Goal: Answer question/provide support: Share knowledge or assist other users

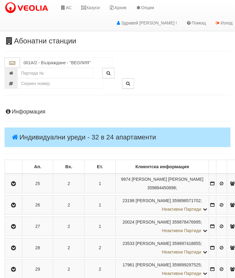
scroll to position [556, 15]
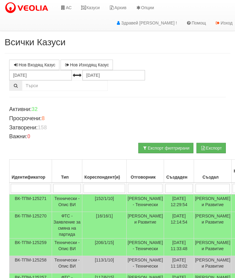
click at [108, 187] on input "search" at bounding box center [105, 188] width 42 height 9
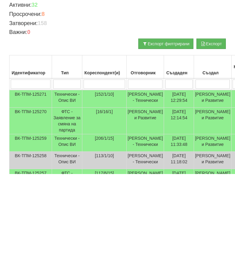
type input "4"
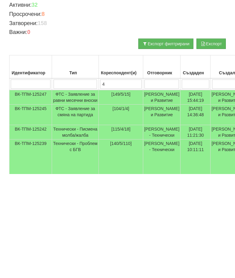
type input "48"
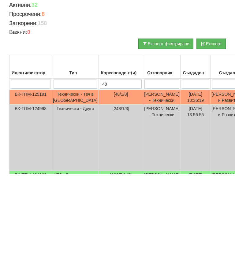
type input "48"
click at [188, 194] on td "[DATE] 10:36:19" at bounding box center [196, 201] width 30 height 15
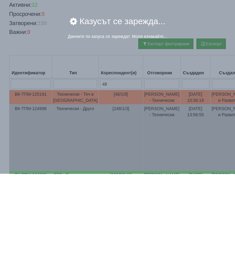
scroll to position [104, 0]
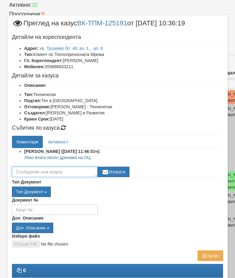
click at [79, 171] on textarea at bounding box center [55, 172] width 86 height 10
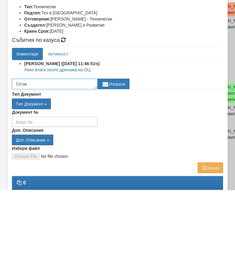
type textarea "Готов"
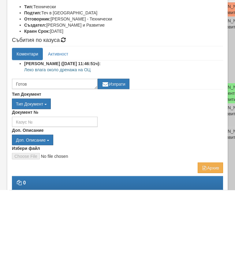
click at [118, 167] on button "Изпрати" at bounding box center [114, 172] width 32 height 10
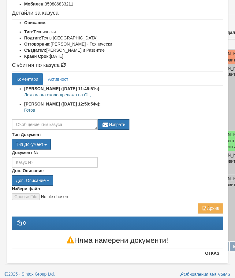
scroll to position [63, 0]
click at [212, 253] on button "Отказ" at bounding box center [212, 254] width 22 height 10
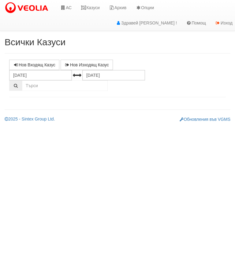
select select "10"
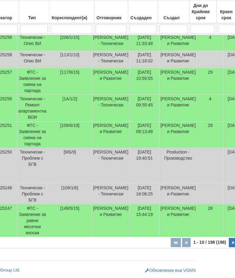
scroll to position [232, 36]
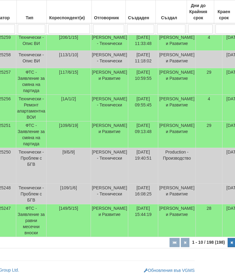
click at [228, 242] on button "button" at bounding box center [232, 242] width 9 height 9
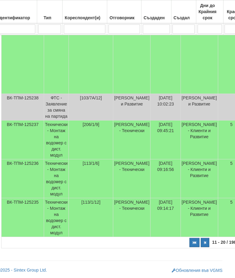
scroll to position [332, 17]
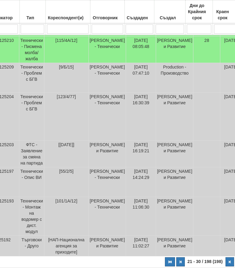
scroll to position [246, 34]
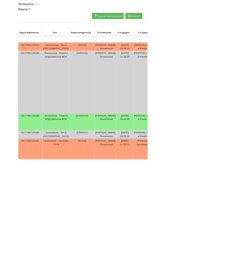
scroll to position [79, 0]
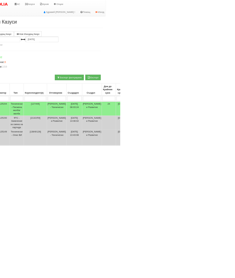
scroll to position [0, 28]
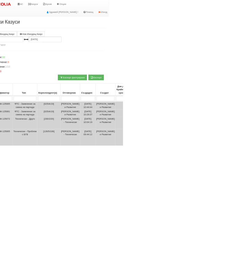
select select "5"
type input "П"
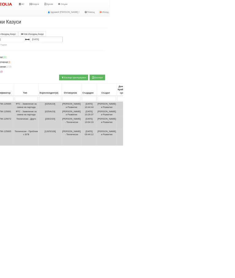
select select "1"
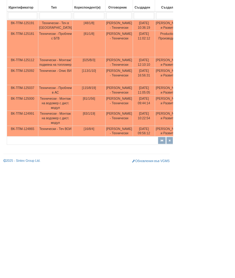
scroll to position [194, 160]
